Goal: Find specific page/section: Locate a particular part of the current website

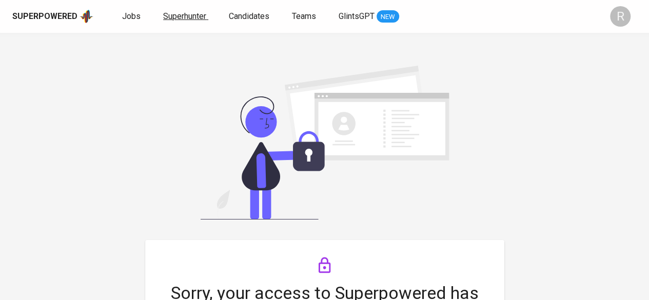
click at [185, 21] on link "Superhunter" at bounding box center [185, 16] width 45 height 13
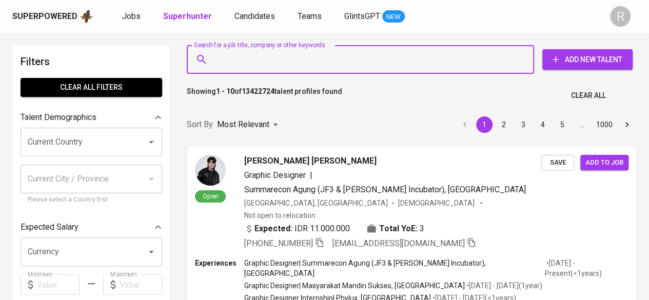
click at [230, 68] on input "Search for a job title, company or other keywords" at bounding box center [363, 59] width 302 height 19
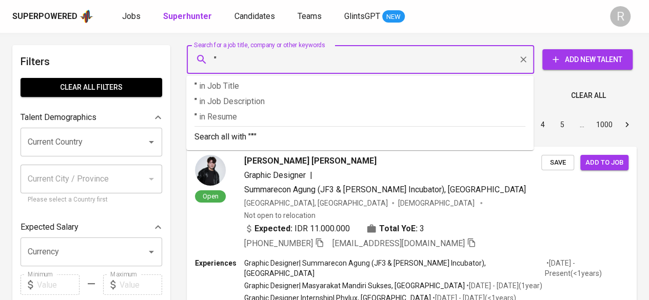
paste input "[PERSON_NAME]"
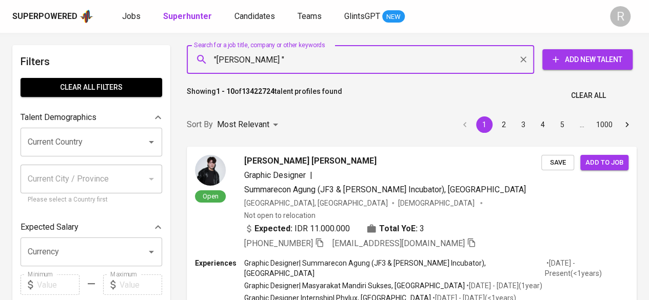
type input ""[PERSON_NAME]""
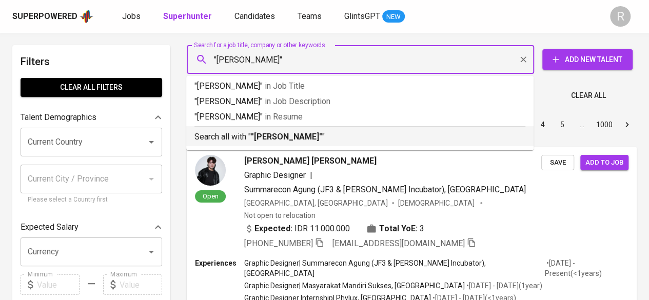
click at [300, 138] on b ""[PERSON_NAME]"" at bounding box center [286, 137] width 71 height 10
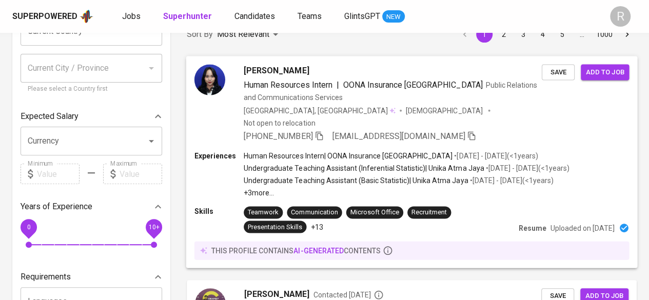
scroll to position [170, 0]
